Goal: Use online tool/utility: Utilize a website feature to perform a specific function

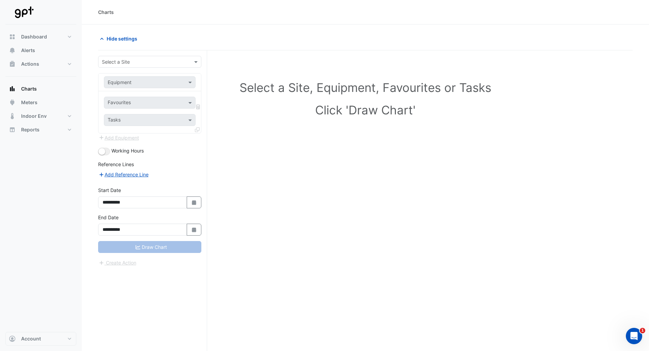
click at [132, 64] on input "text" at bounding box center [143, 62] width 82 height 7
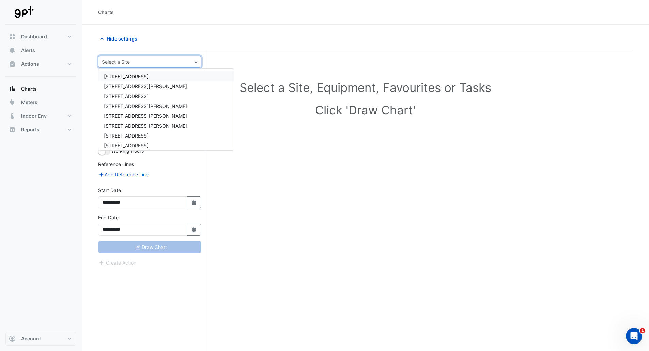
click at [135, 79] on span "[STREET_ADDRESS]" at bounding box center [126, 77] width 45 height 6
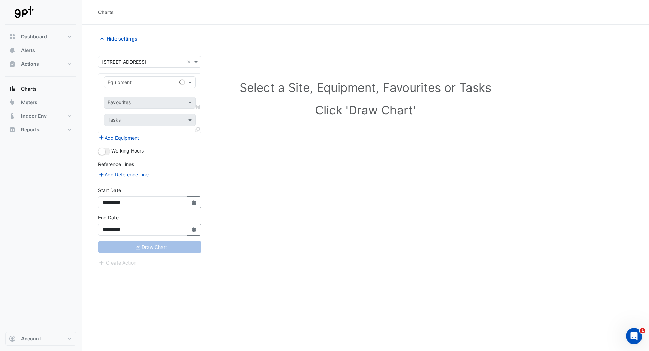
click at [215, 106] on h1 "Click 'Draw Chart'" at bounding box center [365, 110] width 504 height 14
click at [193, 84] on span at bounding box center [191, 82] width 9 height 7
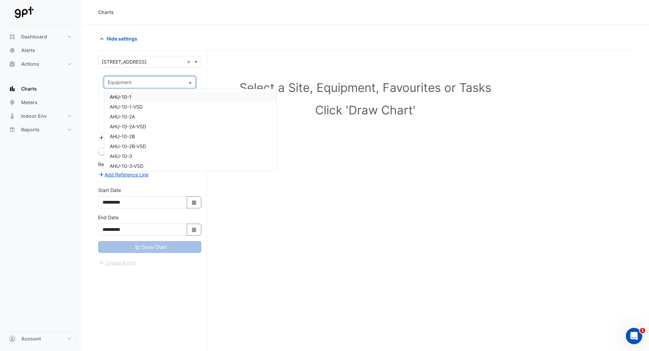
click at [160, 45] on div "Hide settings" at bounding box center [365, 42] width 534 height 18
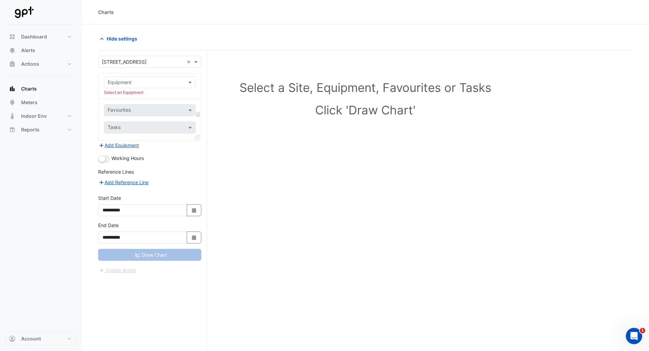
click at [153, 65] on div "Select a Site × [STREET_ADDRESS]" at bounding box center [140, 61] width 85 height 7
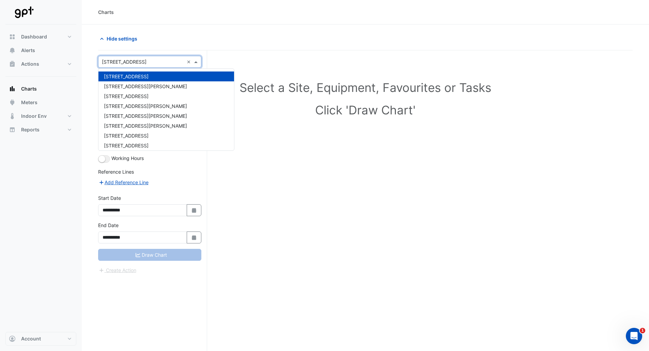
click at [153, 65] on input "text" at bounding box center [143, 62] width 82 height 7
click at [252, 80] on div "Select a Site, Equipment, Favourites or Tasks Click 'Draw Chart'" at bounding box center [365, 100] width 526 height 83
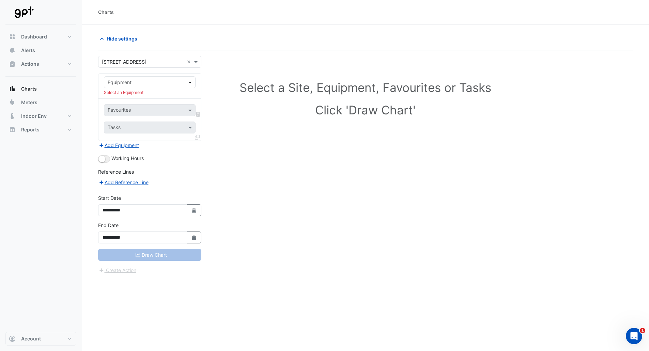
click at [189, 81] on span at bounding box center [191, 82] width 9 height 7
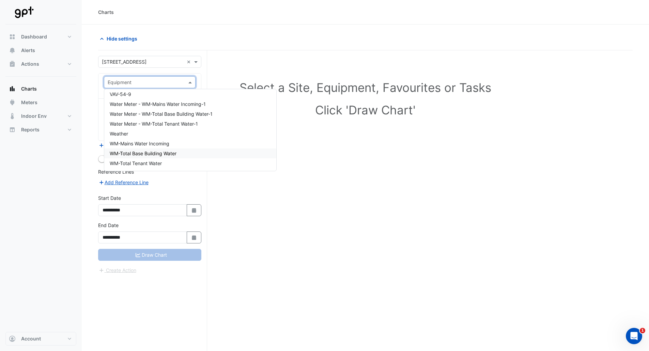
click at [164, 153] on span "WM-Total Base Building Water" at bounding box center [143, 153] width 67 height 6
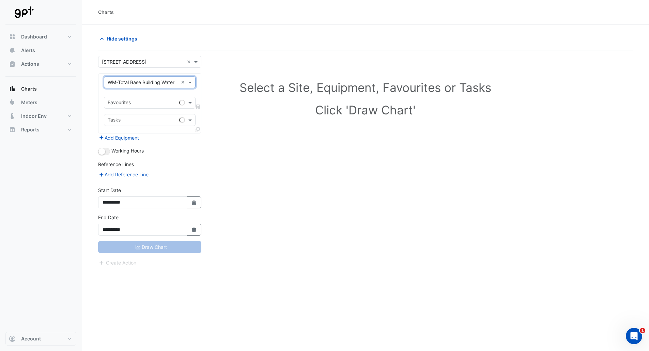
click at [143, 102] on input "text" at bounding box center [142, 103] width 69 height 7
click at [173, 118] on span "Water Usage (m3) - Plantroom, Plantroom" at bounding box center [156, 117] width 93 height 6
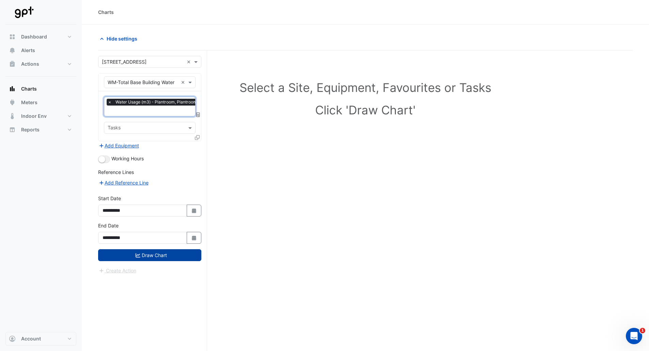
click at [157, 254] on button "Draw Chart" at bounding box center [149, 255] width 103 height 12
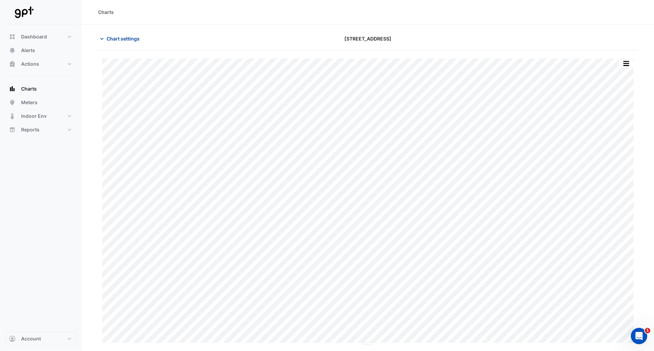
click at [123, 39] on span "Chart settings" at bounding box center [123, 38] width 33 height 7
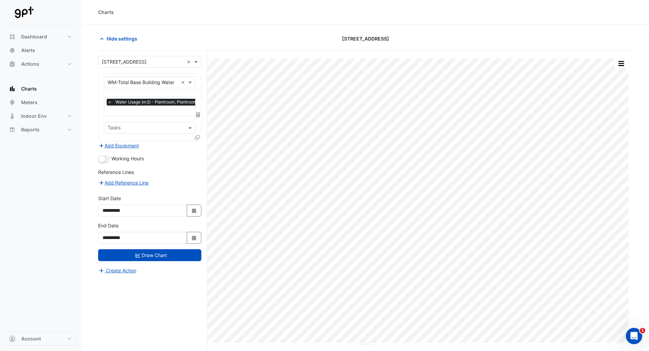
click at [185, 102] on span "Water Usage (m3) - Plantroom, Plantroom" at bounding box center [156, 102] width 85 height 7
click at [106, 103] on span "×" at bounding box center [106, 102] width 6 height 7
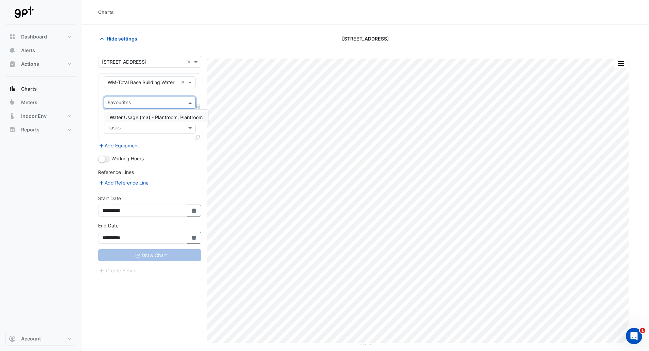
scroll to position [0, 0]
click at [141, 115] on span "Water Usage (m3) - Plantroom, Plantroom" at bounding box center [156, 117] width 93 height 6
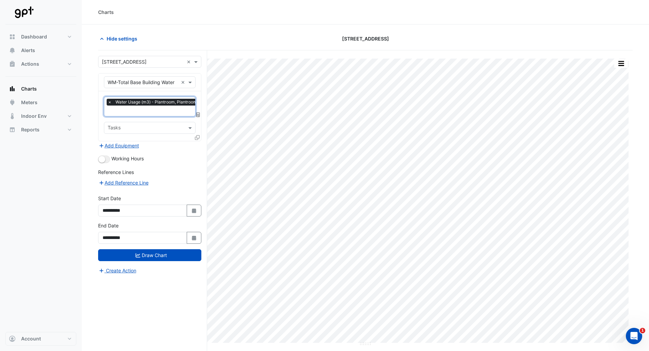
click at [170, 180] on div "Add Reference Line" at bounding box center [149, 182] width 103 height 8
click at [170, 253] on button "Draw Chart" at bounding box center [149, 255] width 103 height 12
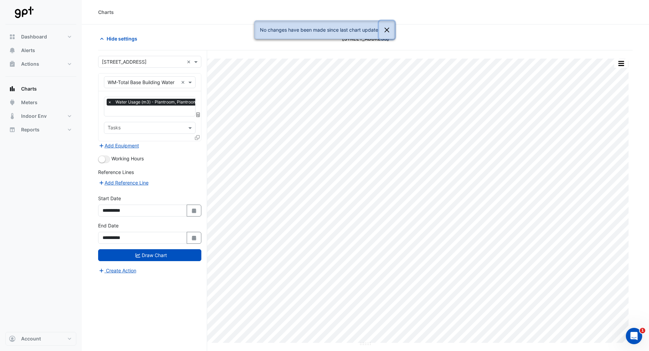
click at [386, 29] on button "Close" at bounding box center [387, 30] width 16 height 18
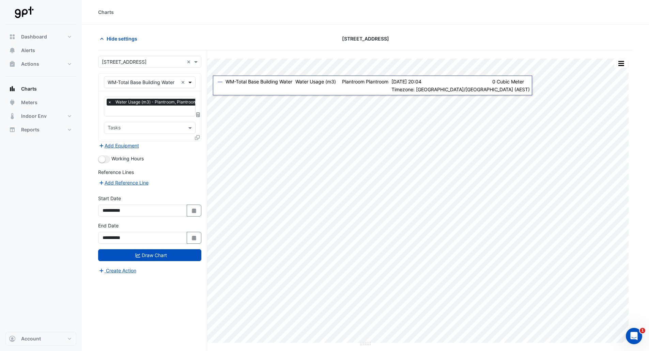
click at [191, 81] on span at bounding box center [191, 82] width 9 height 7
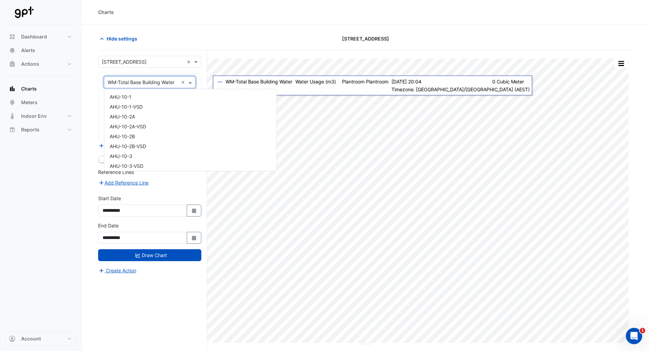
scroll to position [13479, 0]
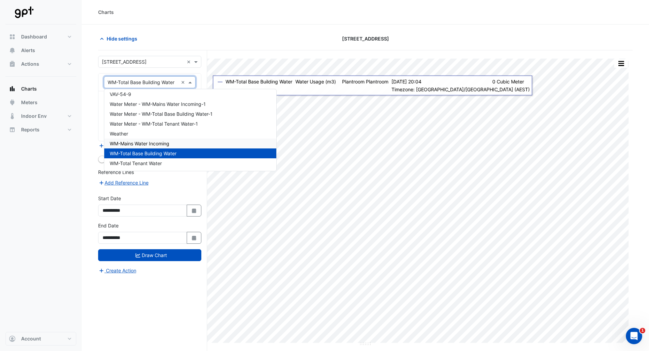
click at [167, 146] on span "WM-Mains Water Incoming" at bounding box center [140, 144] width 60 height 6
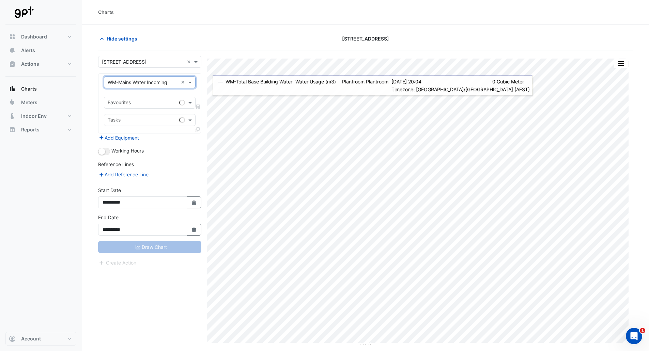
click at [173, 103] on input "text" at bounding box center [142, 103] width 69 height 7
click at [174, 117] on span "Water Usage (m3) - Plantroom, Plantroom" at bounding box center [156, 117] width 93 height 6
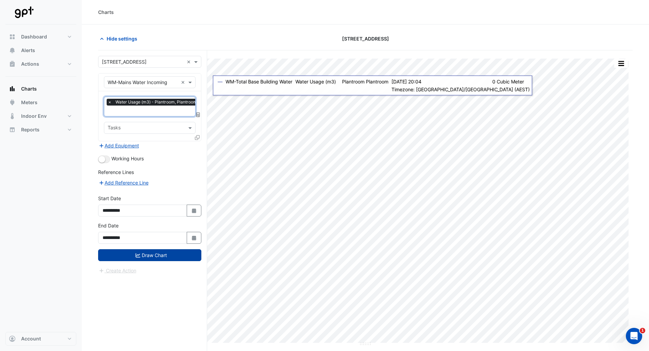
click at [154, 254] on button "Draw Chart" at bounding box center [149, 255] width 103 height 12
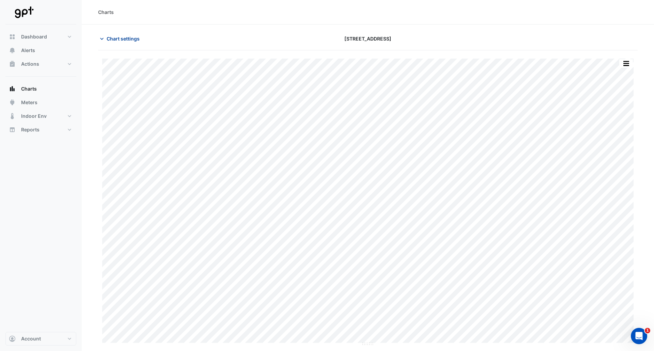
click at [137, 40] on span "Chart settings" at bounding box center [123, 38] width 33 height 7
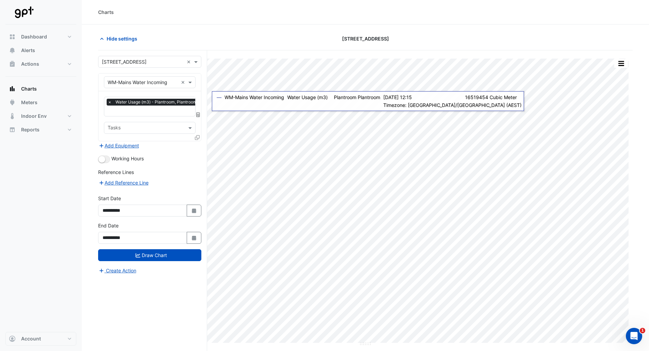
click at [202, 113] on div "**********" at bounding box center [152, 213] width 109 height 326
click at [199, 115] on icon at bounding box center [198, 114] width 4 height 5
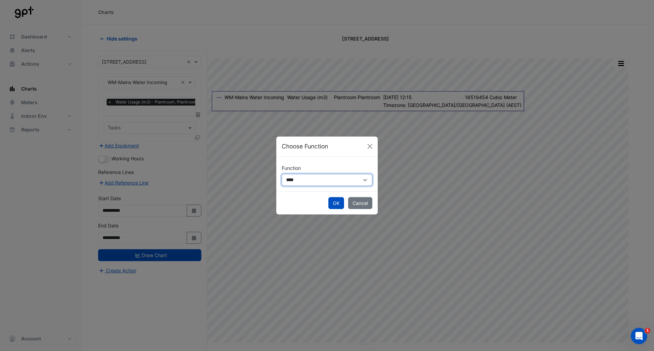
click at [345, 181] on select "**********" at bounding box center [327, 180] width 91 height 12
select select "******"
click at [282, 174] on select "**********" at bounding box center [327, 180] width 91 height 12
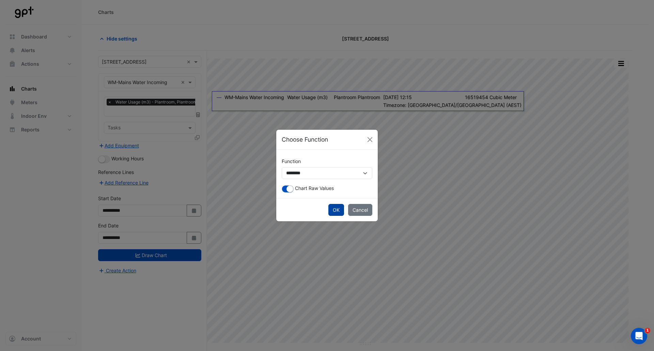
click at [340, 209] on button "OK" at bounding box center [336, 210] width 16 height 12
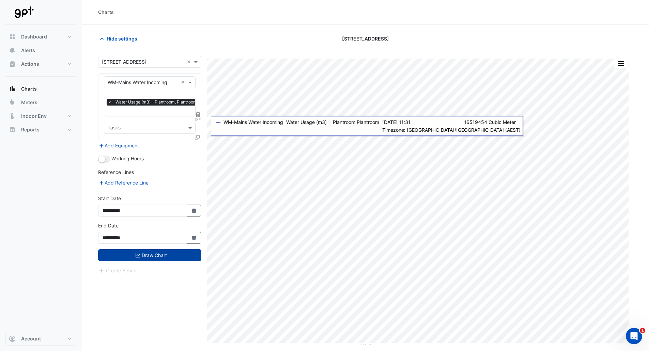
click at [184, 254] on button "Draw Chart" at bounding box center [149, 255] width 103 height 12
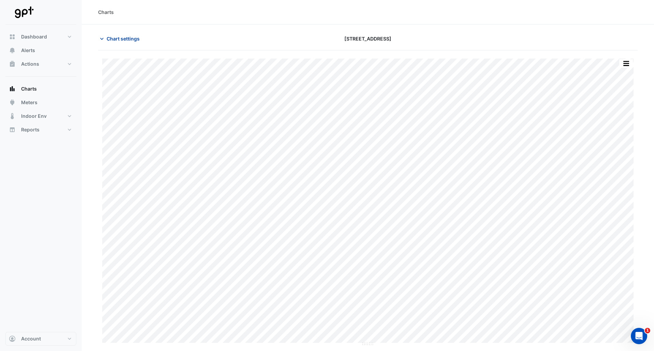
click at [126, 37] on span "Chart settings" at bounding box center [123, 38] width 33 height 7
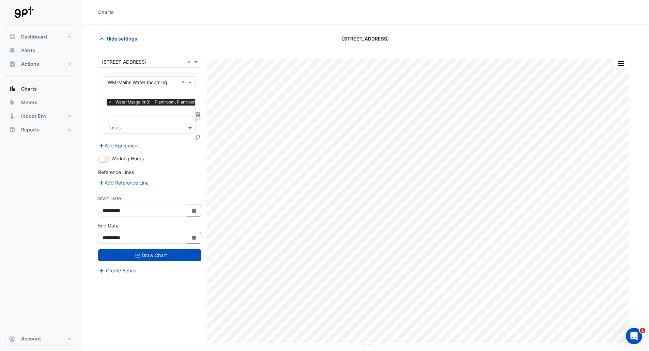
click at [197, 113] on icon at bounding box center [198, 114] width 4 height 5
select select "******"
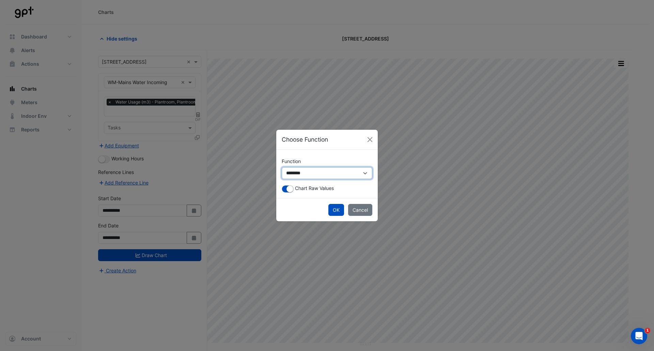
click at [314, 176] on select "**********" at bounding box center [327, 173] width 91 height 12
click at [291, 190] on small "button" at bounding box center [289, 189] width 7 height 7
click at [332, 207] on button "OK" at bounding box center [336, 210] width 16 height 12
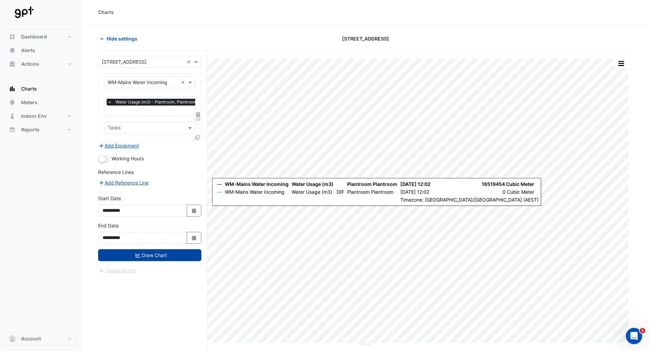
click at [149, 257] on button "Draw Chart" at bounding box center [149, 255] width 103 height 12
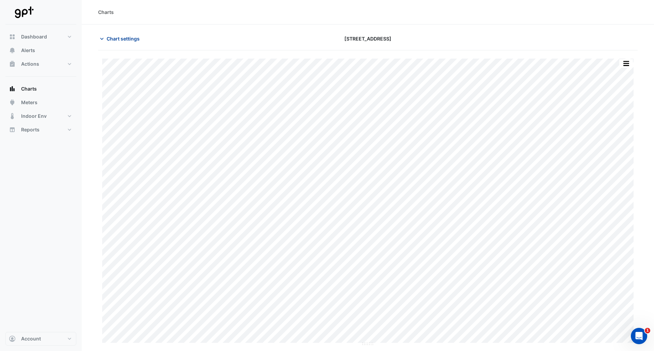
click at [124, 35] on button "Chart settings" at bounding box center [121, 39] width 46 height 12
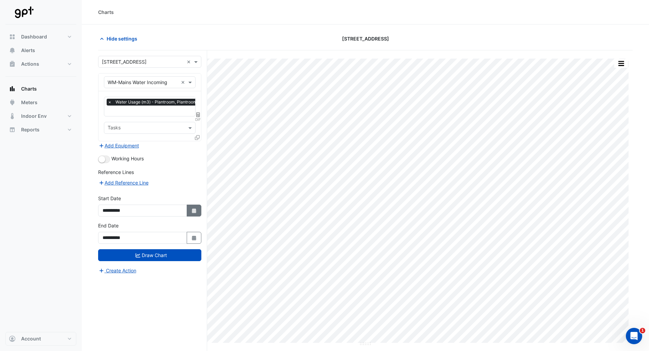
click at [191, 205] on button "Select Date" at bounding box center [194, 211] width 15 height 12
select select "*"
select select "****"
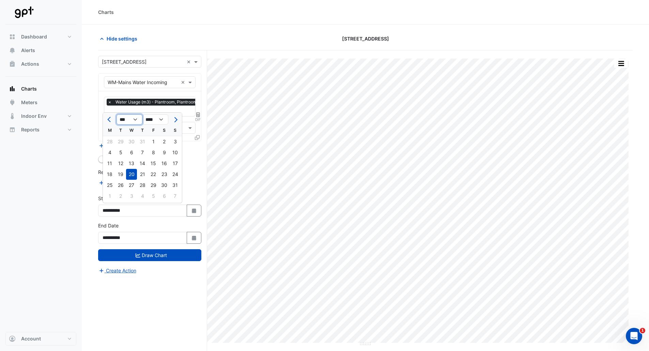
click at [137, 121] on select "*** *** *** *** *** *** *** *** ***" at bounding box center [129, 119] width 26 height 10
select select "*"
click at [116, 114] on select "*** *** *** *** *** *** *** *** ***" at bounding box center [129, 119] width 26 height 10
click at [123, 141] on div "1" at bounding box center [120, 141] width 11 height 11
type input "**********"
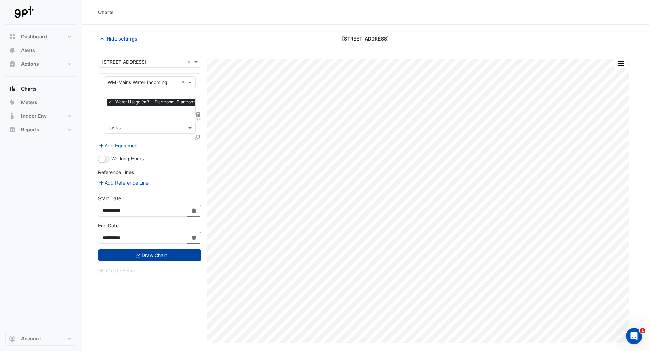
click at [168, 256] on button "Draw Chart" at bounding box center [149, 255] width 103 height 12
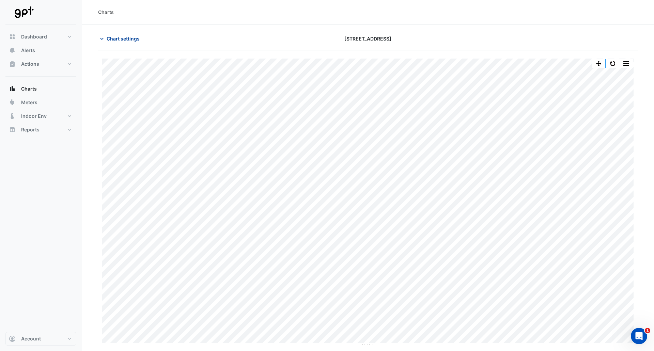
click at [112, 38] on span "Chart settings" at bounding box center [123, 38] width 33 height 7
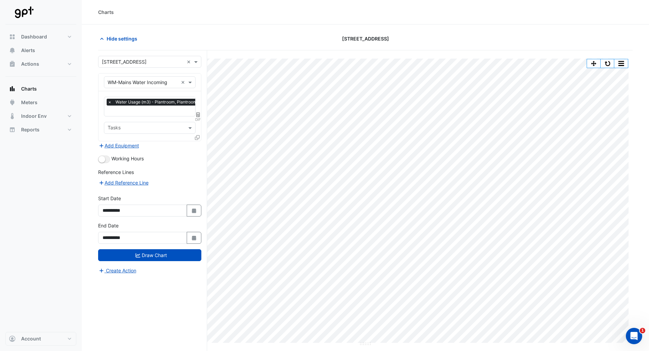
click at [111, 103] on span "×" at bounding box center [110, 102] width 6 height 7
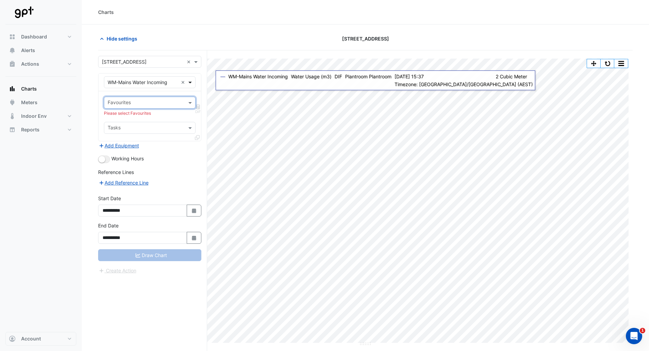
click at [190, 83] on span at bounding box center [191, 82] width 9 height 7
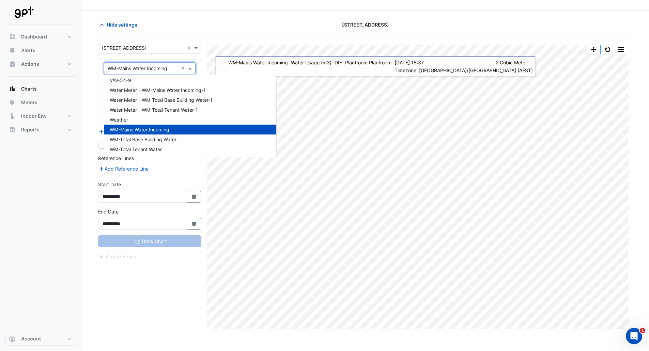
scroll to position [26, 0]
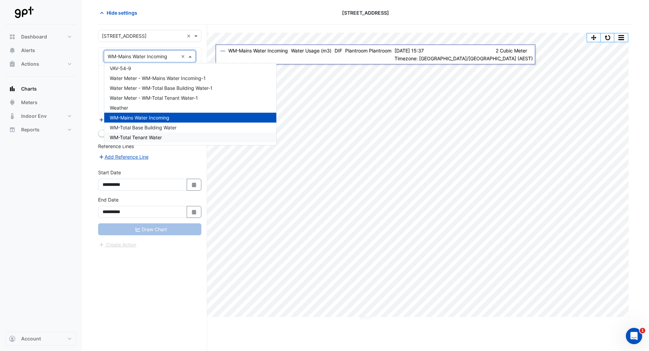
click at [150, 137] on span "WM-Total Tenant Water" at bounding box center [136, 137] width 52 height 6
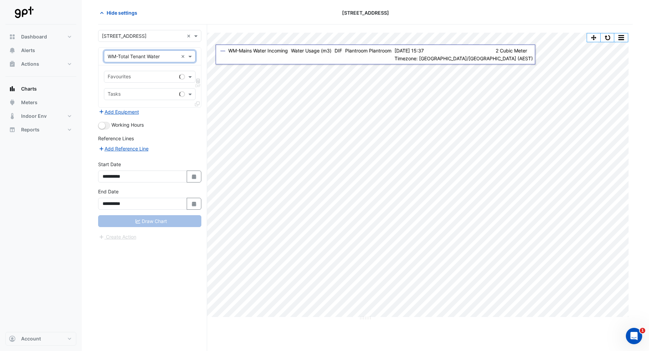
click at [127, 78] on input "text" at bounding box center [142, 77] width 69 height 7
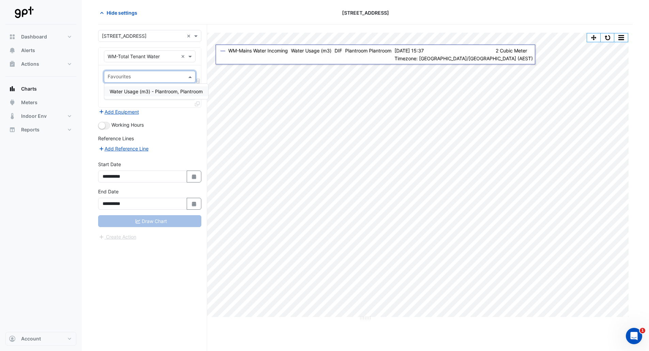
click at [141, 93] on span "Water Usage (m3) - Plantroom, Plantroom" at bounding box center [156, 92] width 93 height 6
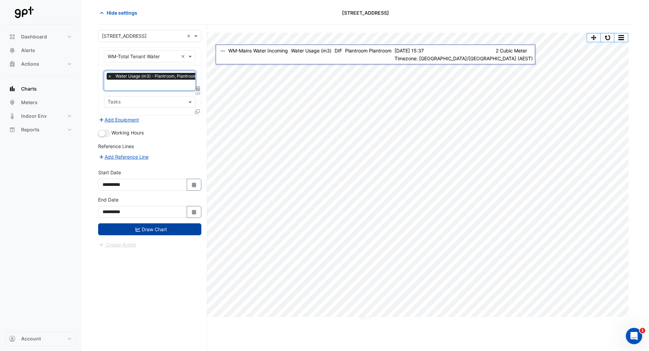
click at [140, 224] on button "Draw Chart" at bounding box center [149, 229] width 103 height 12
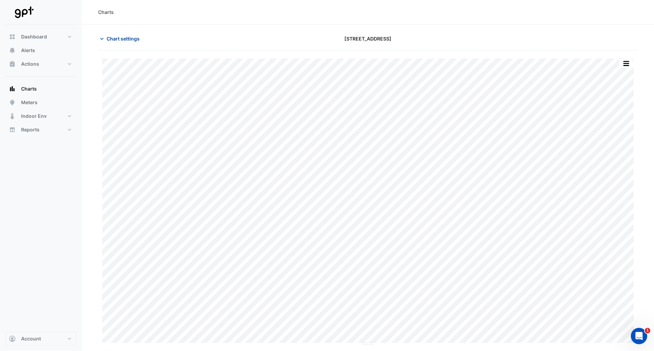
click at [134, 36] on span "Chart settings" at bounding box center [123, 38] width 33 height 7
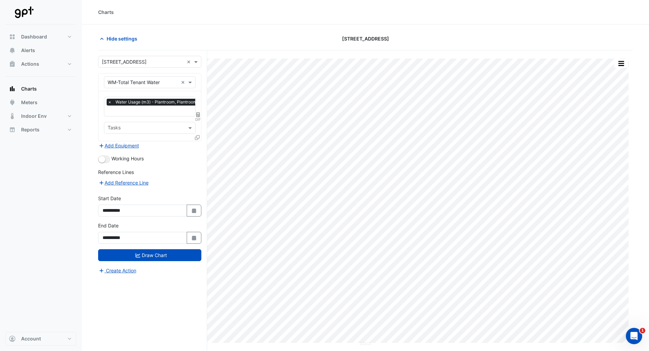
click at [197, 118] on span "DIF" at bounding box center [198, 119] width 6 height 5
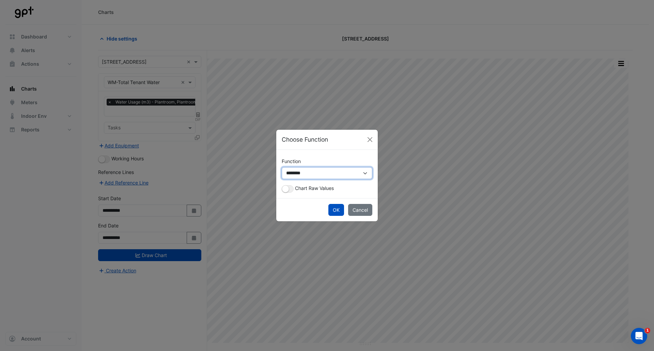
click at [318, 173] on select "**********" at bounding box center [327, 173] width 91 height 12
select select "*******"
click at [282, 174] on select "**********" at bounding box center [327, 173] width 91 height 12
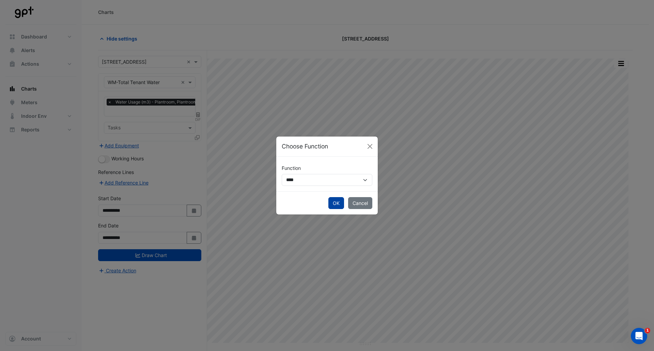
click at [337, 202] on button "OK" at bounding box center [336, 203] width 16 height 12
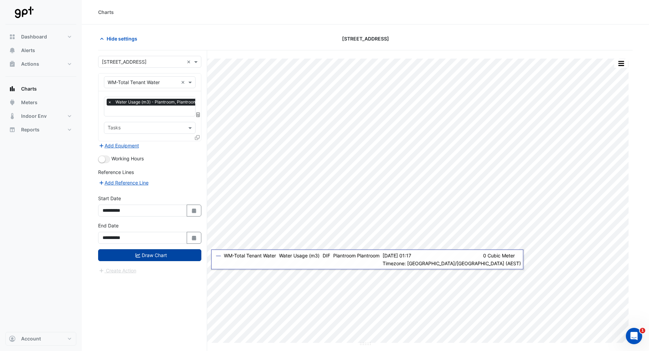
click at [135, 253] on icon "submit" at bounding box center [137, 255] width 5 height 4
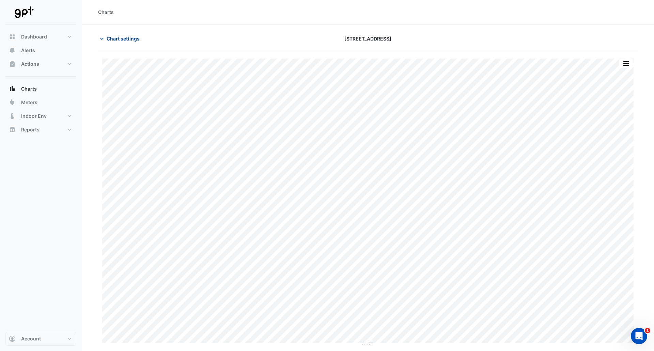
click at [130, 35] on span "Chart settings" at bounding box center [123, 38] width 33 height 7
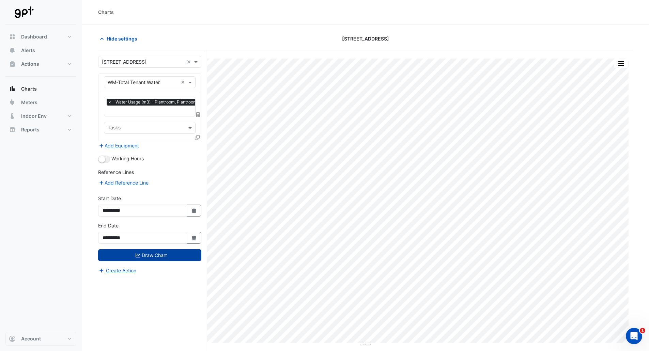
click at [196, 116] on icon at bounding box center [198, 114] width 4 height 5
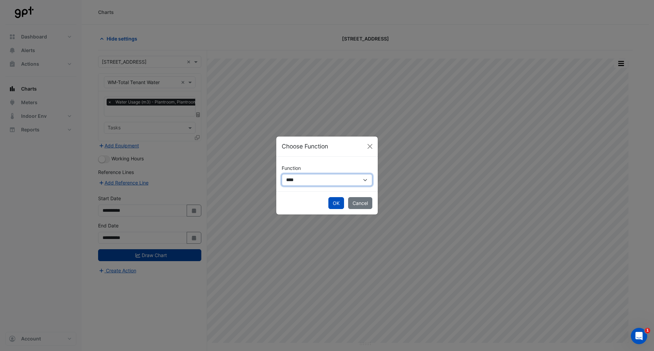
click at [355, 179] on select "**********" at bounding box center [327, 180] width 91 height 12
select select "******"
click at [282, 174] on select "**********" at bounding box center [327, 180] width 91 height 12
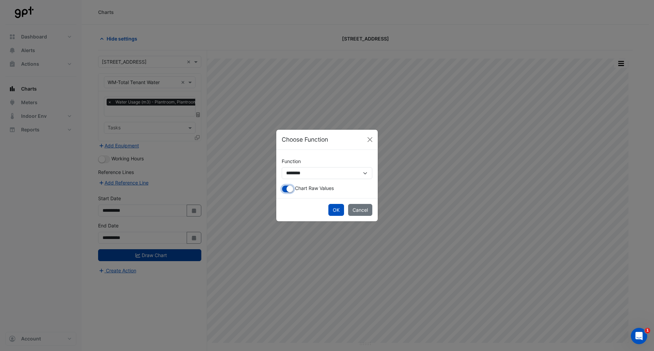
click at [288, 188] on small "button" at bounding box center [289, 189] width 7 height 7
click at [331, 210] on button "OK" at bounding box center [336, 210] width 16 height 12
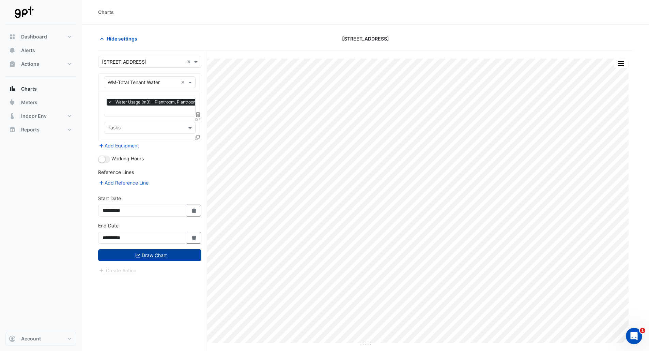
click at [178, 258] on button "Draw Chart" at bounding box center [149, 255] width 103 height 12
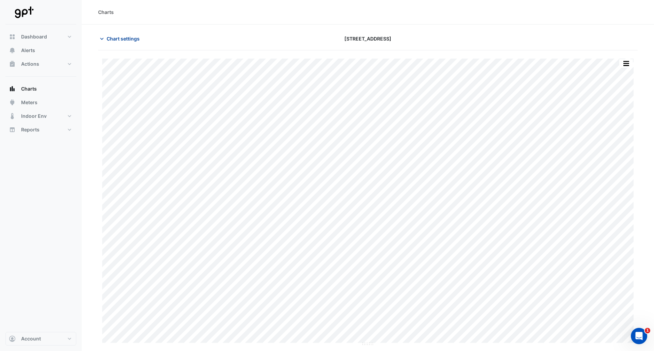
click at [117, 39] on span "Chart settings" at bounding box center [123, 38] width 33 height 7
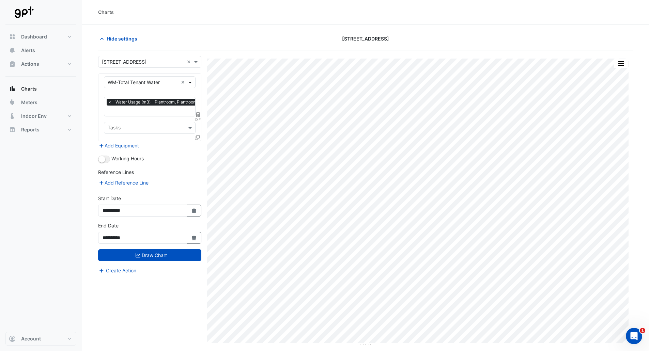
click at [189, 81] on span at bounding box center [191, 82] width 9 height 7
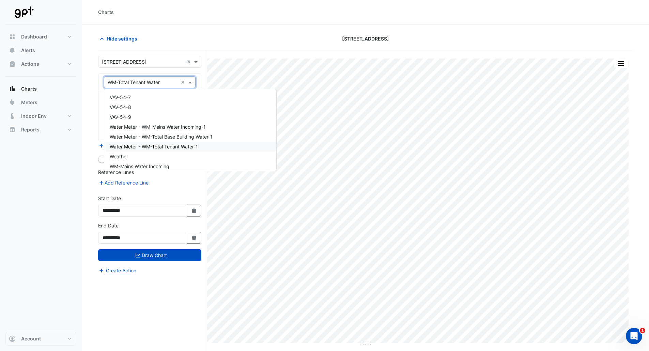
scroll to position [13445, 0]
click at [209, 140] on div "Water Meter - WM-Mains Water Incoming-1" at bounding box center [190, 138] width 172 height 10
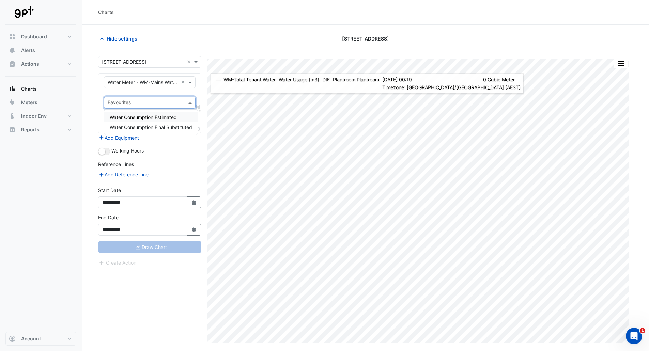
click at [184, 99] on div "Favourites" at bounding box center [144, 102] width 80 height 11
click at [187, 129] on span "Water Consumption Final Substituted" at bounding box center [151, 127] width 82 height 6
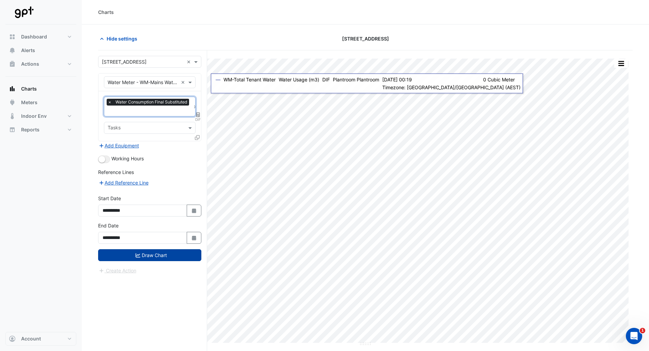
click at [166, 252] on button "Draw Chart" at bounding box center [149, 255] width 103 height 12
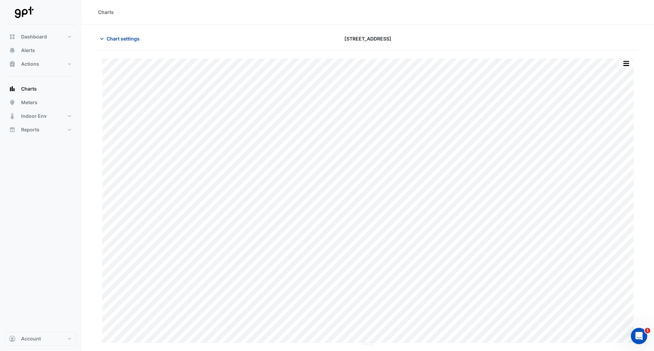
click at [115, 37] on span "Chart settings" at bounding box center [123, 38] width 33 height 7
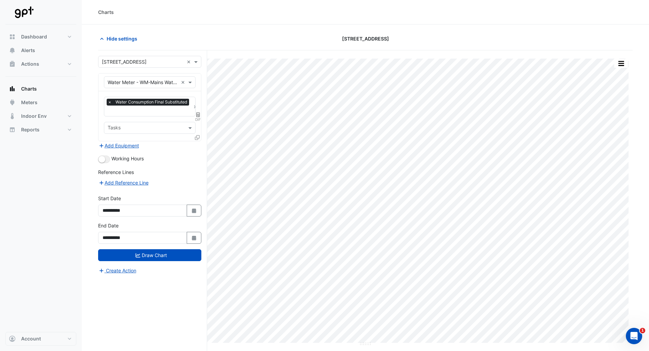
click at [198, 114] on icon at bounding box center [198, 114] width 4 height 5
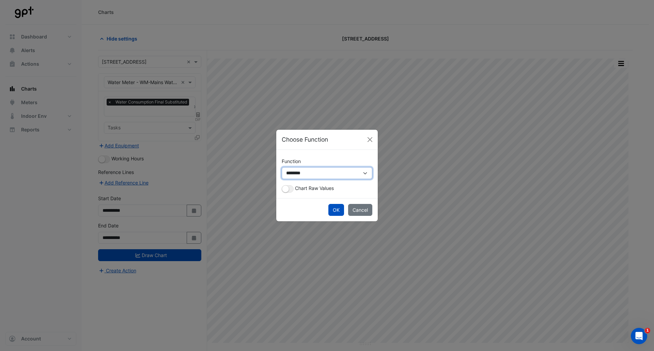
click at [298, 174] on select "**********" at bounding box center [327, 173] width 91 height 12
select select "*******"
click at [282, 174] on select "**********" at bounding box center [327, 173] width 91 height 12
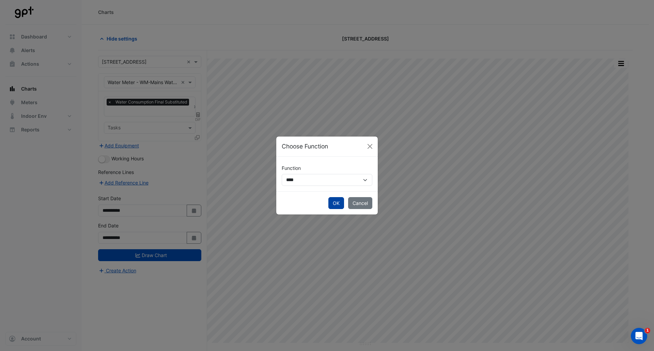
click at [338, 206] on button "OK" at bounding box center [336, 203] width 16 height 12
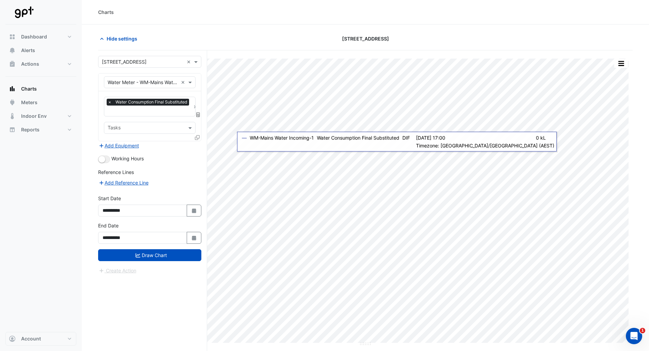
click at [153, 63] on input "text" at bounding box center [143, 62] width 82 height 7
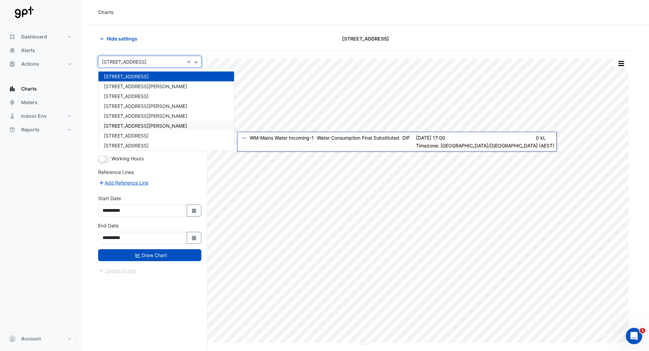
click at [161, 248] on div "**********" at bounding box center [149, 235] width 111 height 27
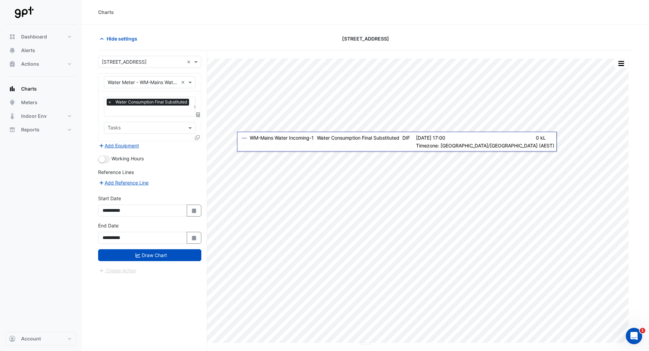
click at [165, 251] on button "Draw Chart" at bounding box center [149, 255] width 103 height 12
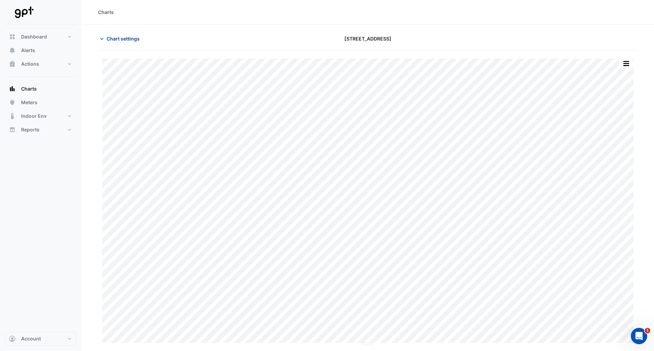
click at [134, 42] on span "Chart settings" at bounding box center [123, 38] width 33 height 7
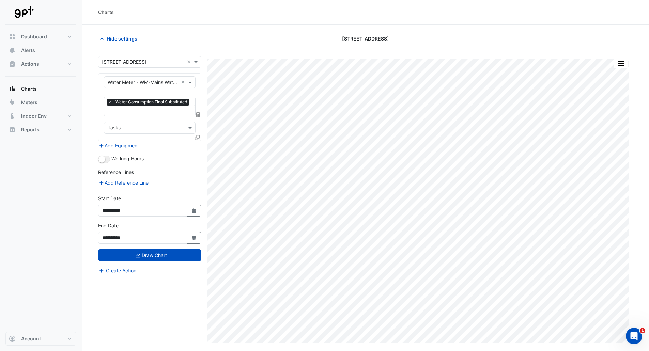
click at [244, 37] on div "Hide settings" at bounding box center [184, 39] width 181 height 12
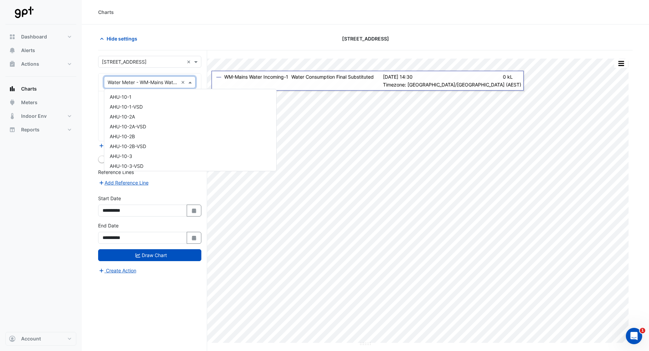
click at [156, 83] on input "text" at bounding box center [143, 82] width 70 height 7
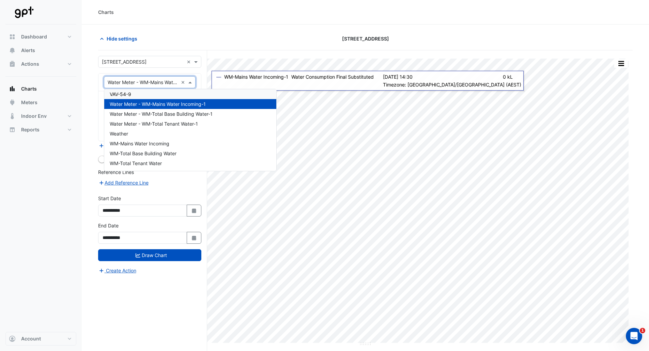
click at [150, 55] on div "**********" at bounding box center [152, 213] width 109 height 326
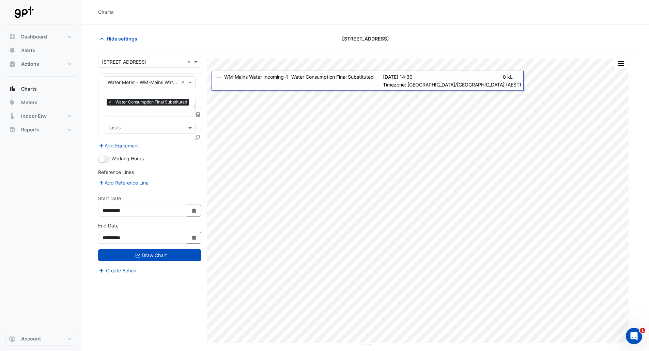
click at [147, 64] on input "text" at bounding box center [143, 62] width 82 height 7
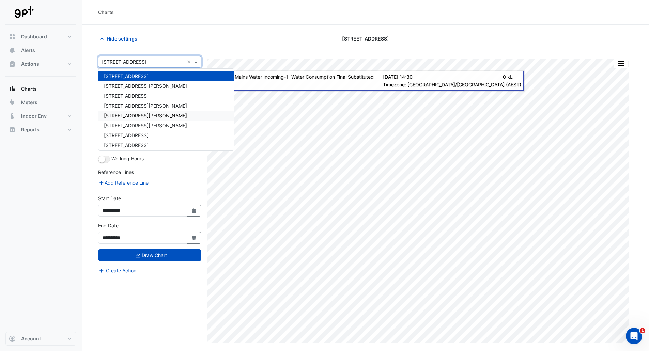
scroll to position [0, 0]
drag, startPoint x: 144, startPoint y: 106, endPoint x: 151, endPoint y: 28, distance: 78.3
click at [152, 28] on body "[STREET_ADDRESS] [STREET_ADDRESS][GEOGRAPHIC_DATA][PERSON_NAME] [GEOGRAPHIC_DAT…" at bounding box center [324, 188] width 649 height 377
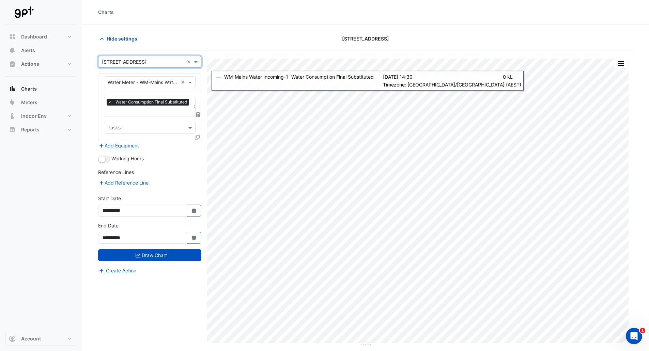
click at [149, 62] on input "text" at bounding box center [143, 62] width 82 height 7
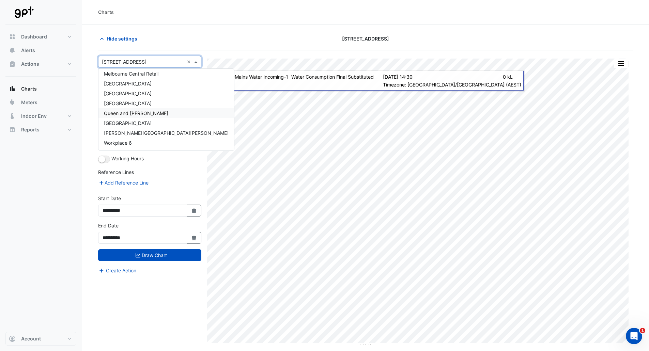
scroll to position [26, 0]
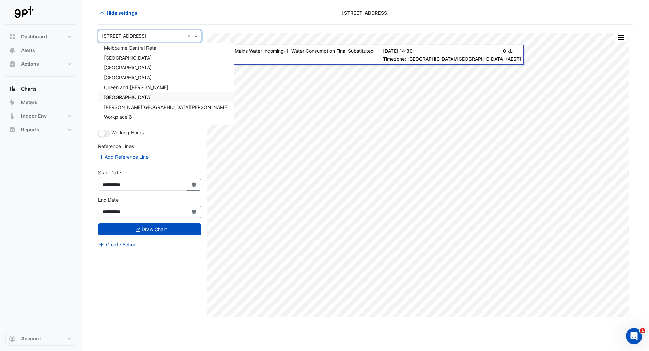
click at [130, 96] on span "[GEOGRAPHIC_DATA]" at bounding box center [128, 97] width 48 height 6
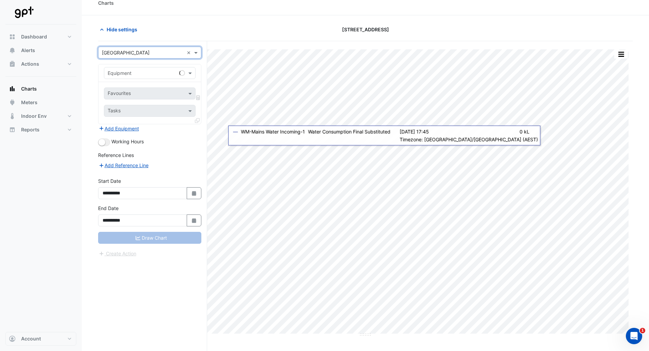
scroll to position [0, 0]
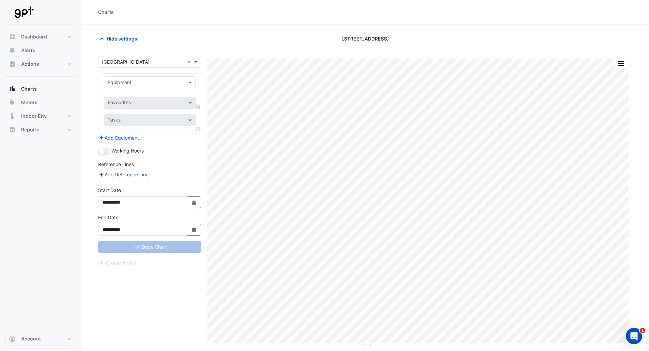
click at [128, 83] on input "text" at bounding box center [143, 82] width 70 height 7
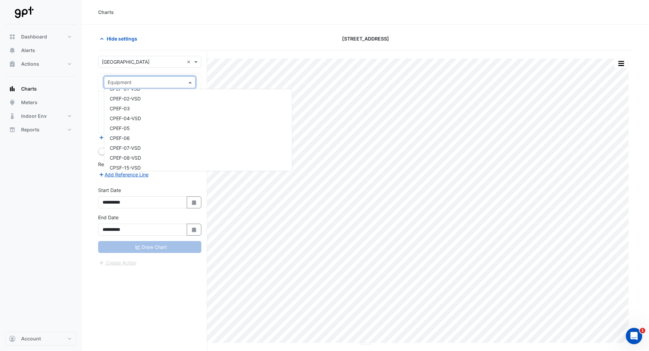
scroll to position [817, 0]
click at [38, 196] on div "Dashboard Portfolio Ratings Performance Alerts Actions Site Manager Charts" at bounding box center [40, 178] width 71 height 307
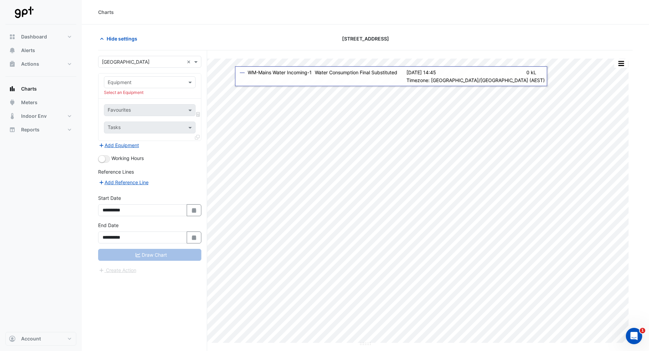
click at [143, 79] on input "text" at bounding box center [143, 82] width 70 height 7
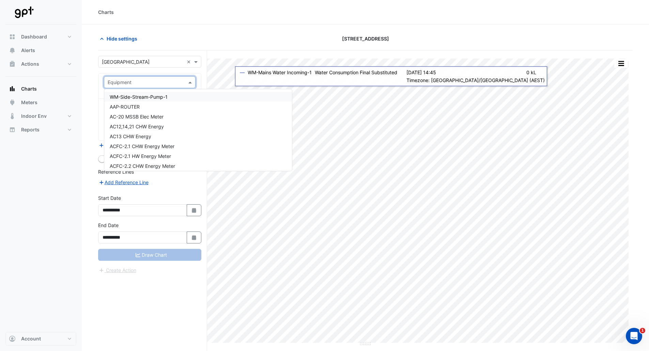
click at [141, 82] on input "text" at bounding box center [143, 82] width 70 height 7
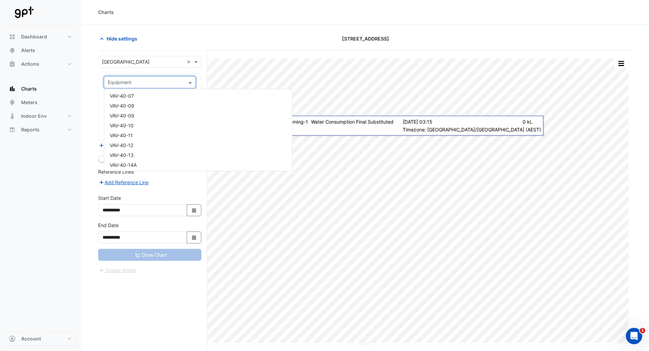
scroll to position [17063, 0]
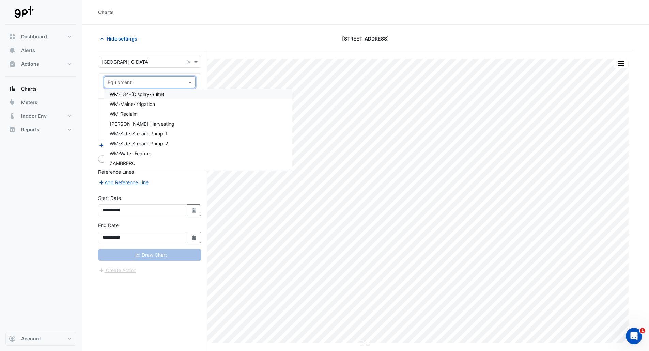
click at [199, 45] on div "Hide settings [STREET_ADDRESS]" at bounding box center [365, 42] width 534 height 18
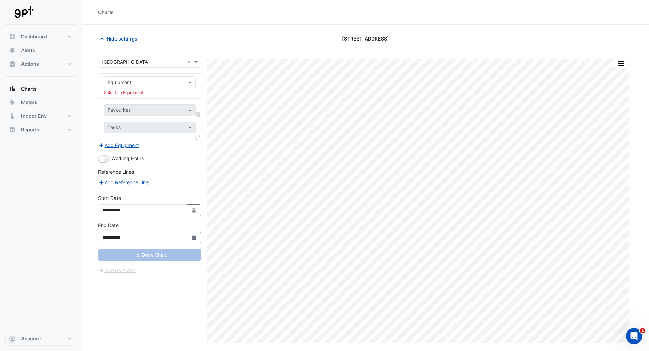
click at [164, 67] on div "Select a Site × [GEOGRAPHIC_DATA] ×" at bounding box center [149, 62] width 103 height 12
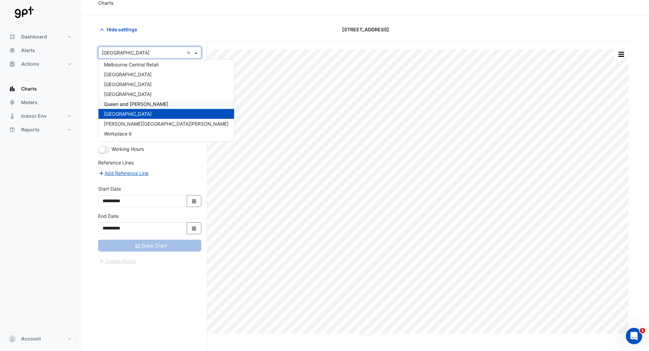
scroll to position [0, 0]
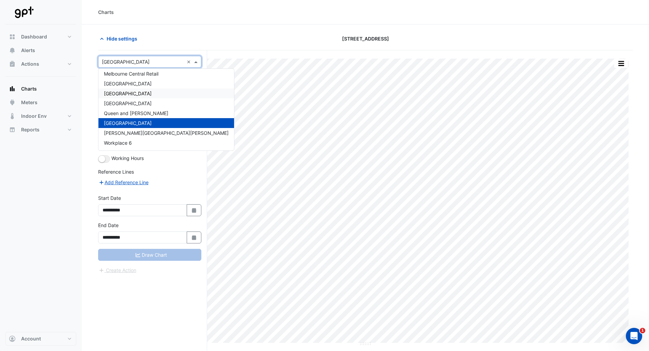
click at [151, 92] on span "[GEOGRAPHIC_DATA]" at bounding box center [128, 94] width 48 height 6
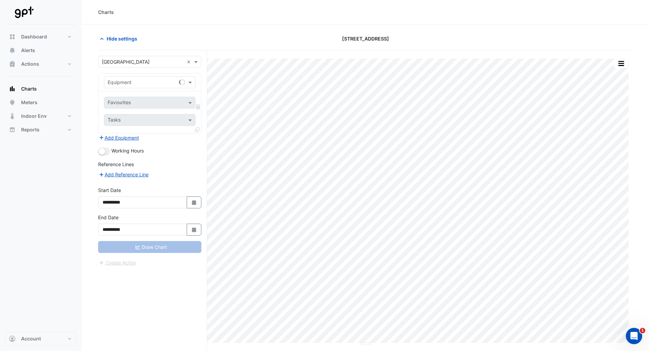
click at [171, 34] on div "Hide settings" at bounding box center [184, 39] width 181 height 12
click at [12, 248] on div "Dashboard Portfolio Ratings Performance Alerts Actions Site Manager Charts" at bounding box center [40, 178] width 71 height 307
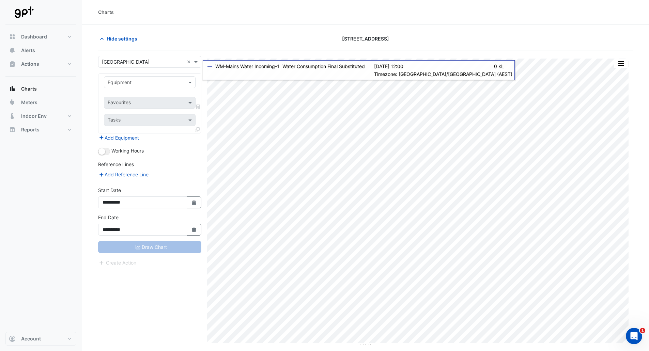
click at [63, 294] on div "Dashboard Portfolio Ratings Performance Alerts Actions Site Manager Charts" at bounding box center [40, 178] width 71 height 307
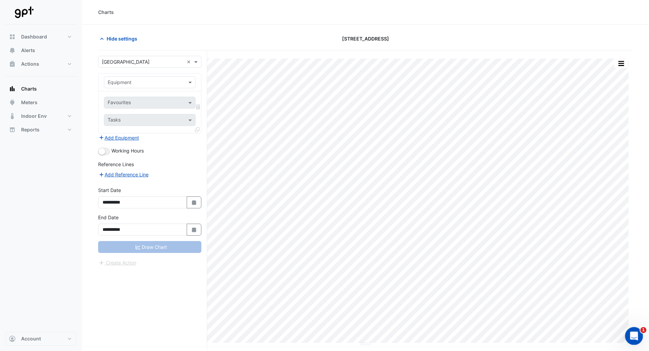
click at [635, 336] on icon "Open Intercom Messenger" at bounding box center [632, 335] width 11 height 11
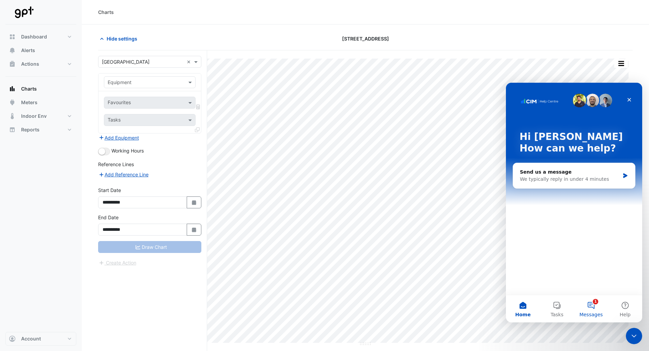
click at [592, 314] on span "Messages" at bounding box center [590, 314] width 23 height 5
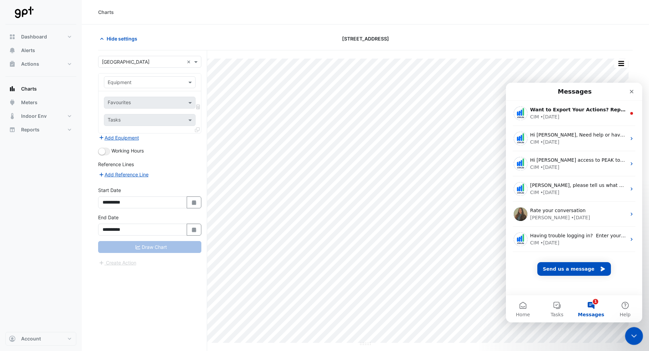
click at [633, 336] on icon "Close Intercom Messenger" at bounding box center [632, 335] width 8 height 8
